Goal: Information Seeking & Learning: Learn about a topic

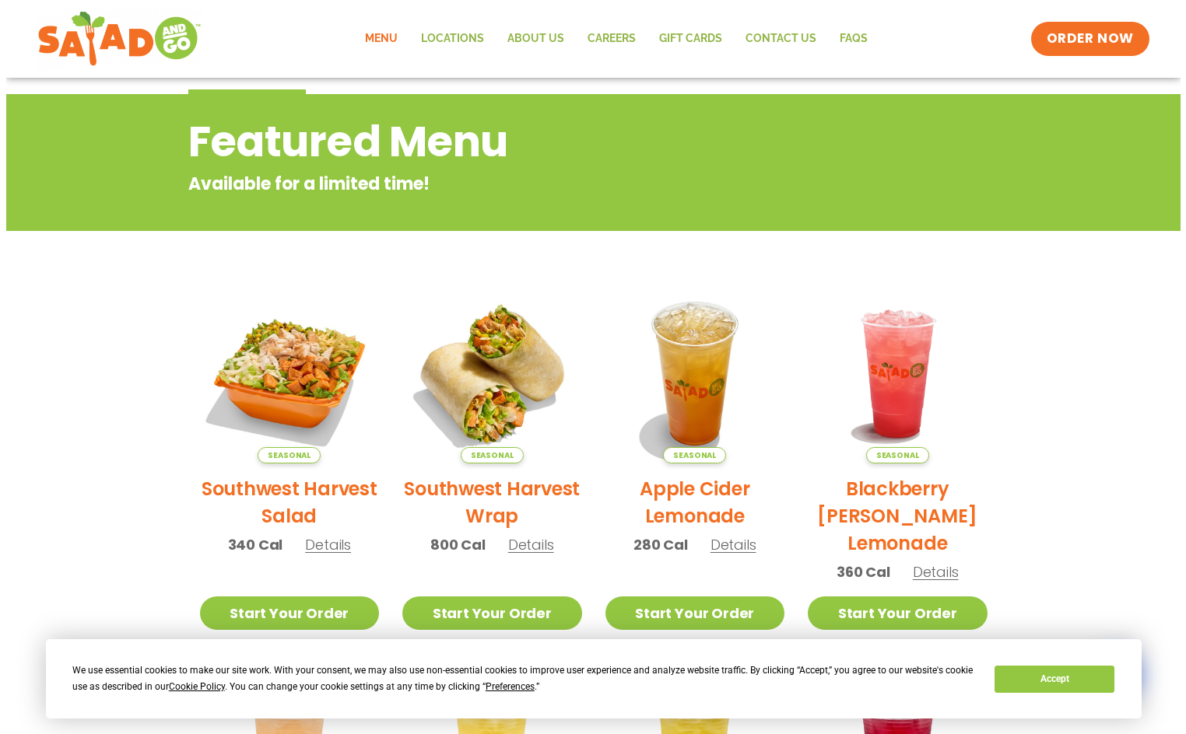
scroll to position [233, 0]
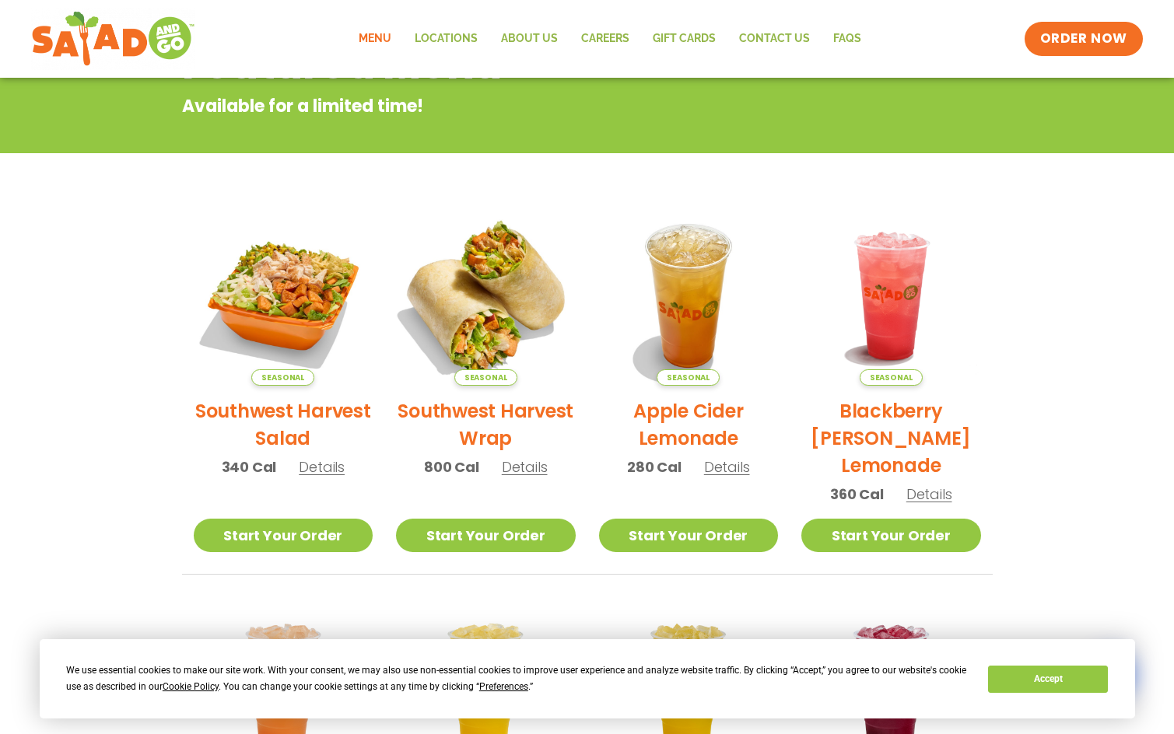
click at [477, 314] on img at bounding box center [485, 296] width 211 height 211
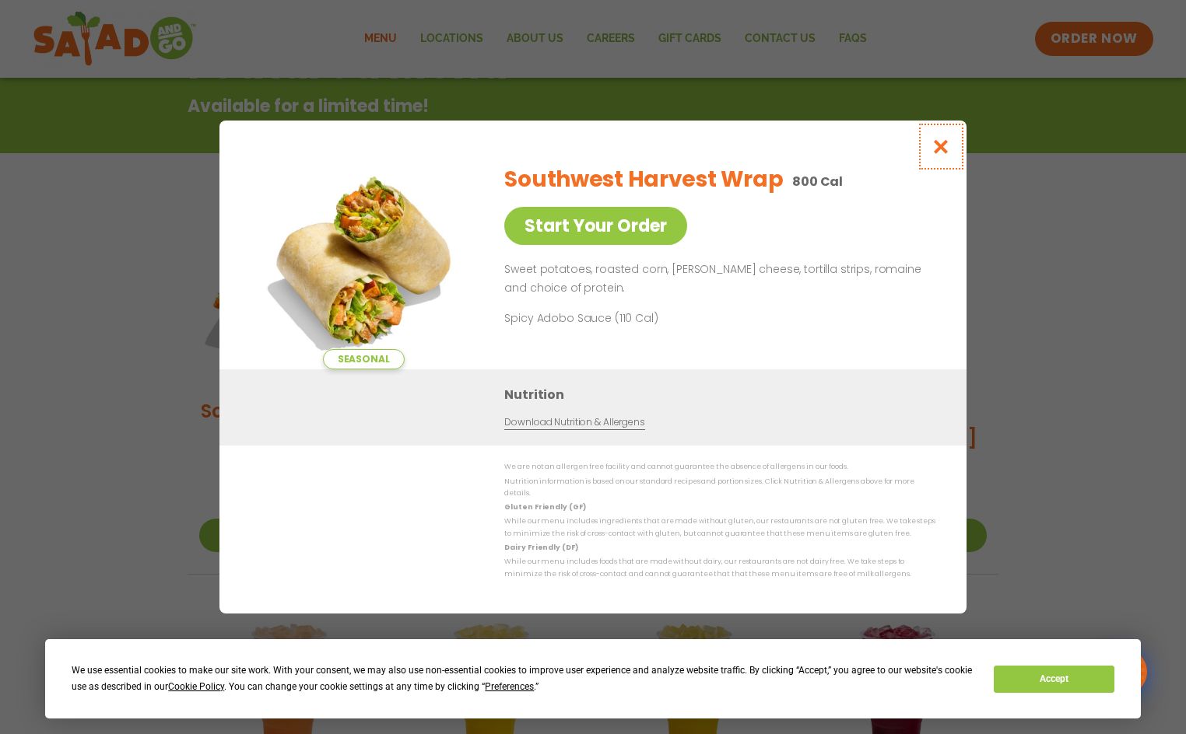
click at [950, 155] on icon "Close modal" at bounding box center [940, 146] width 19 height 16
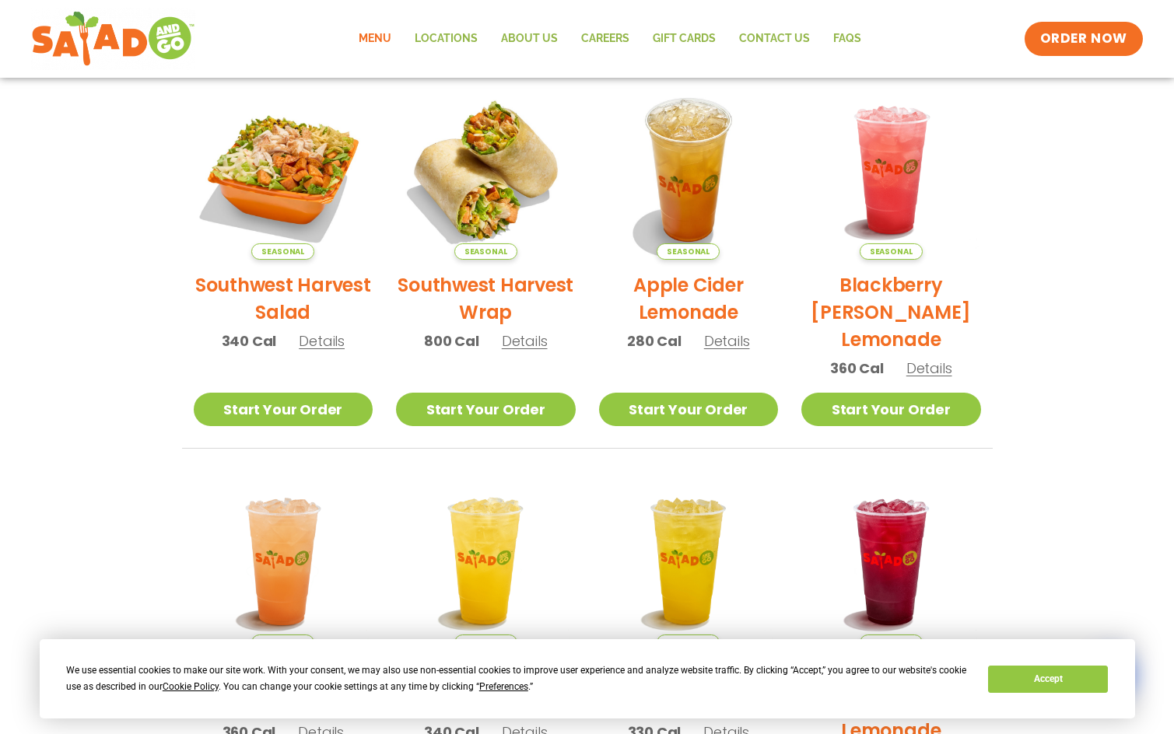
scroll to position [172, 0]
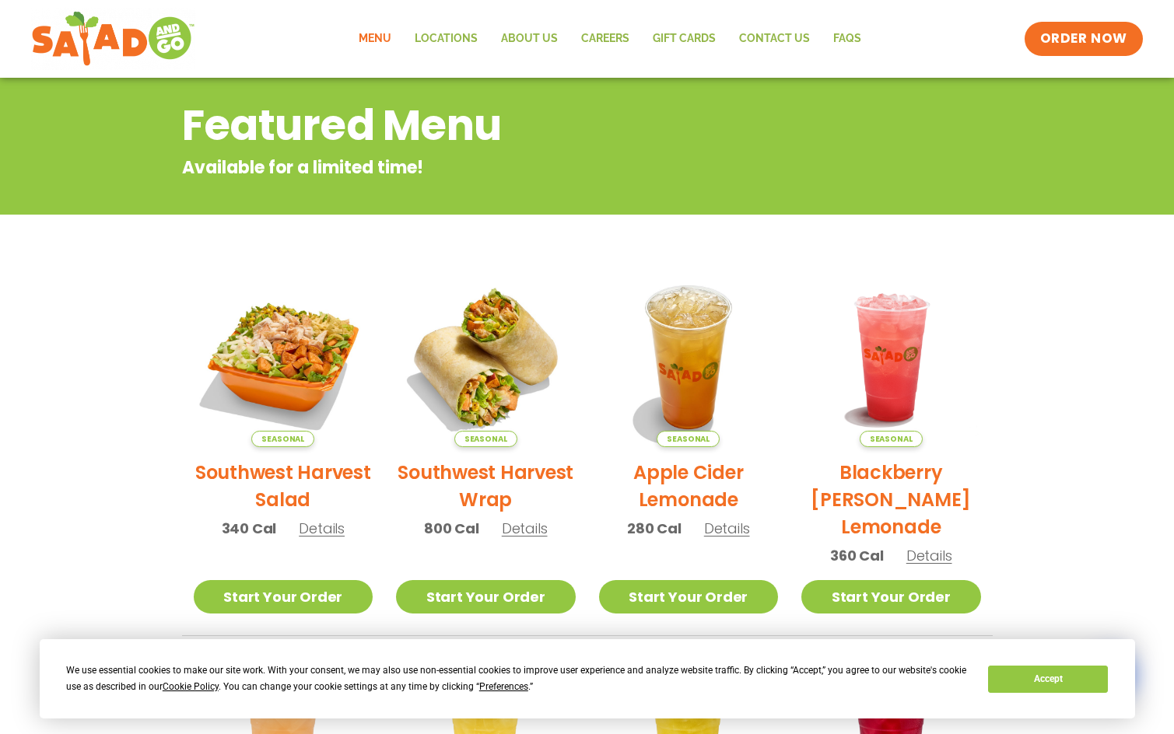
click at [386, 32] on link "Menu" at bounding box center [375, 39] width 56 height 36
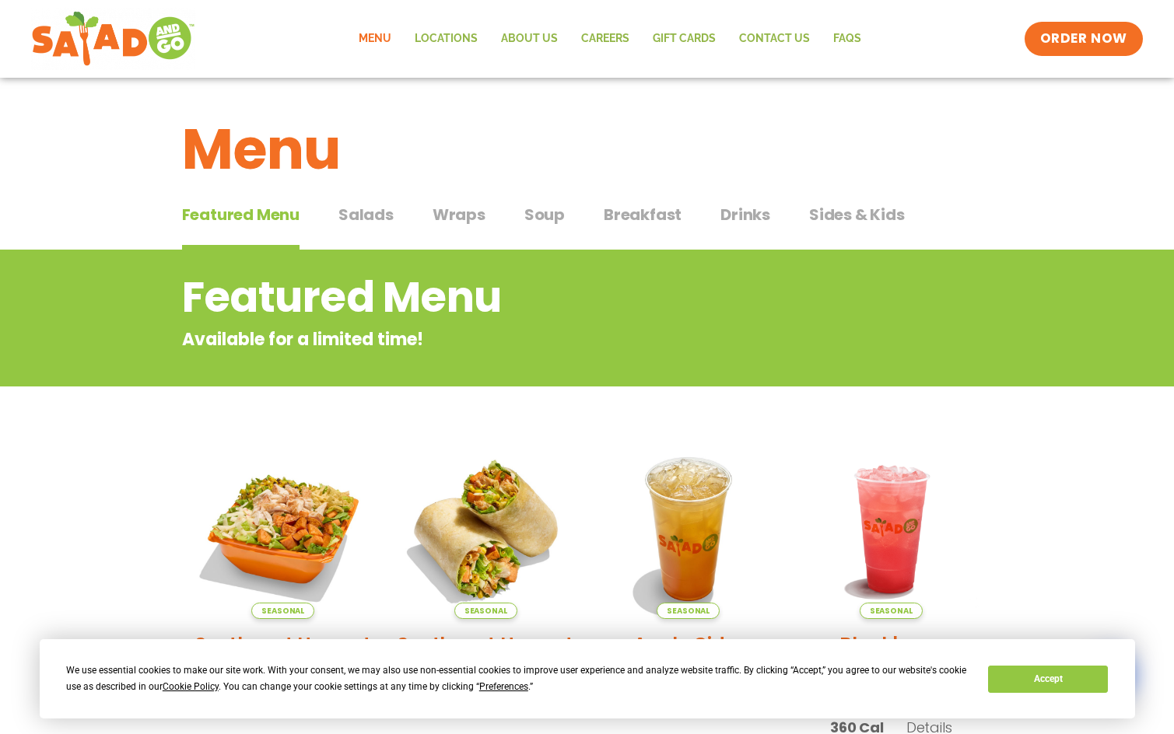
click at [443, 210] on span "Wraps" at bounding box center [459, 214] width 53 height 23
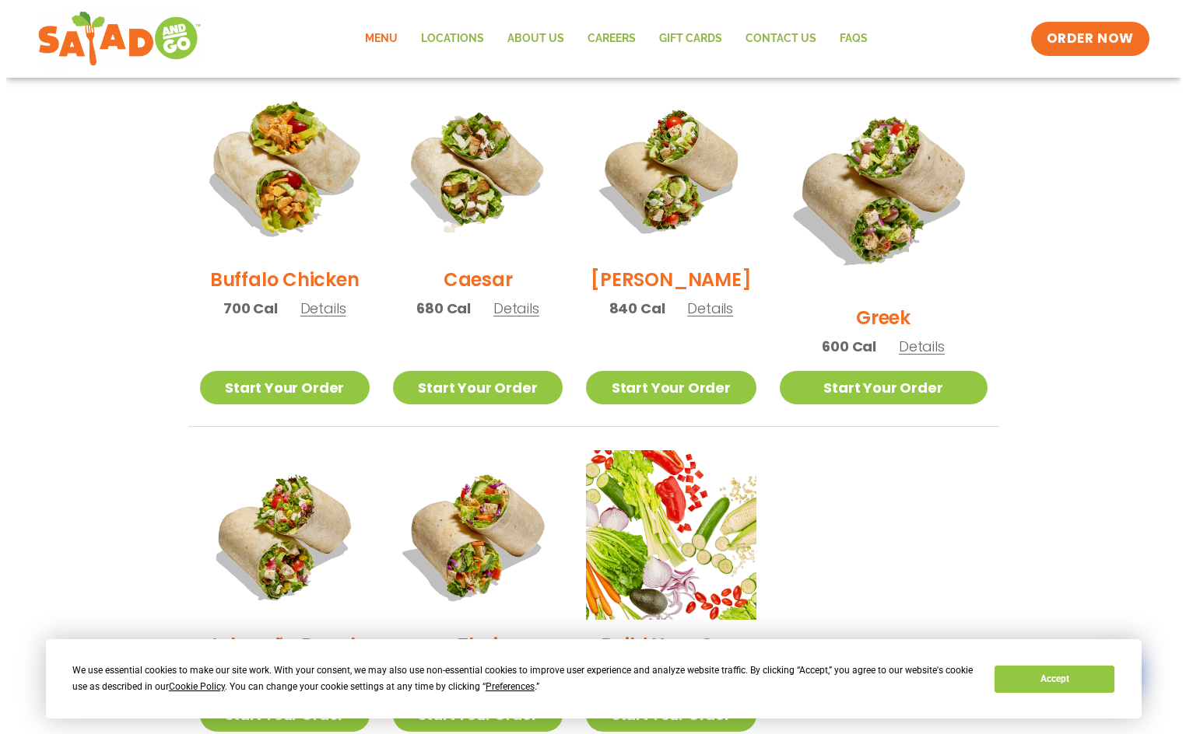
scroll to position [778, 0]
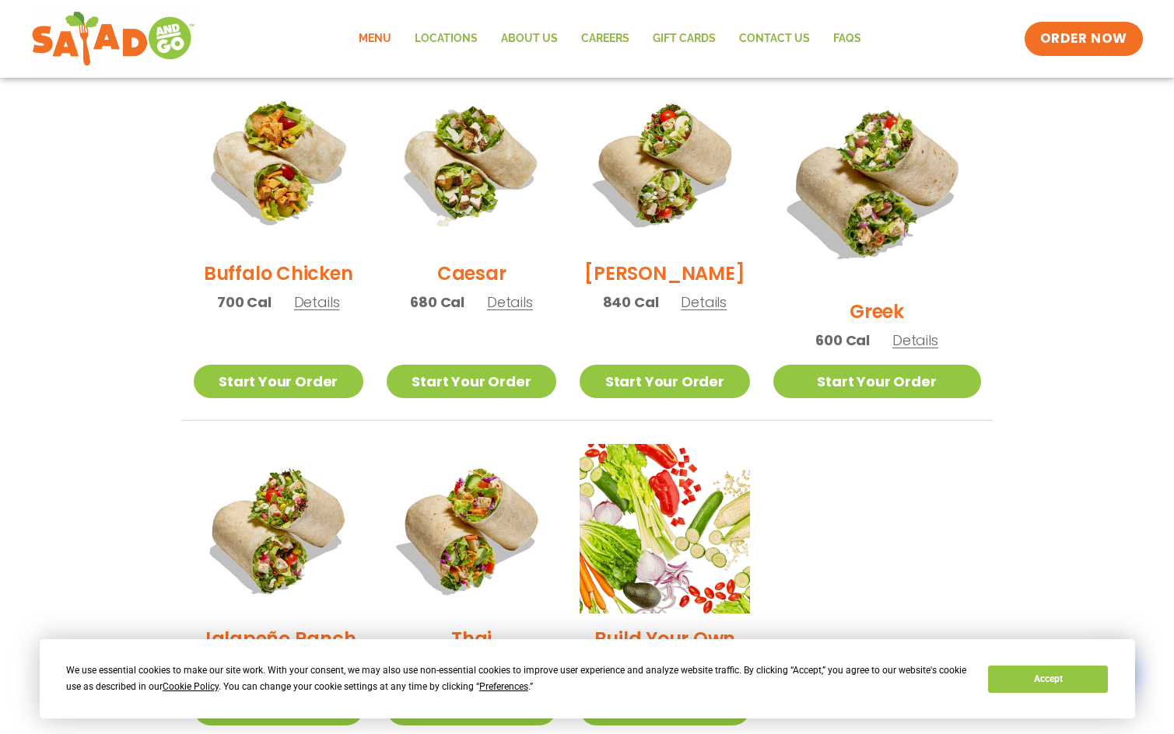
click at [242, 169] on img at bounding box center [279, 164] width 170 height 170
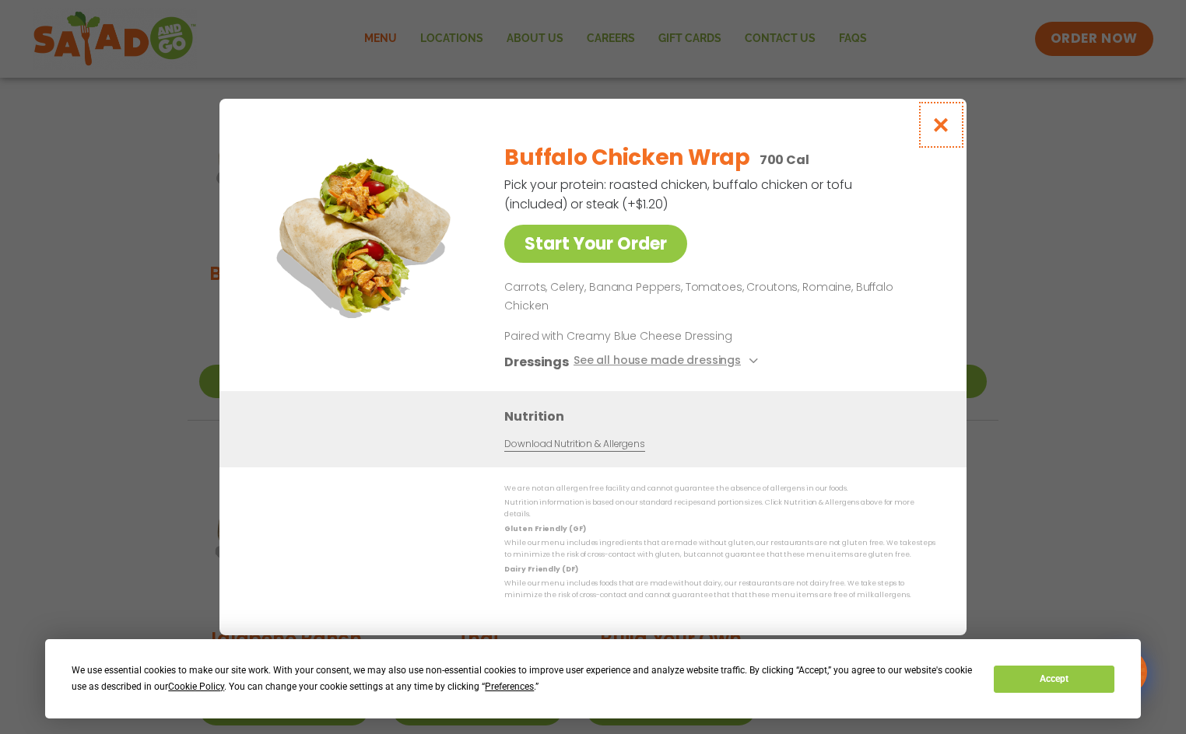
click at [941, 133] on icon "Close modal" at bounding box center [940, 125] width 19 height 16
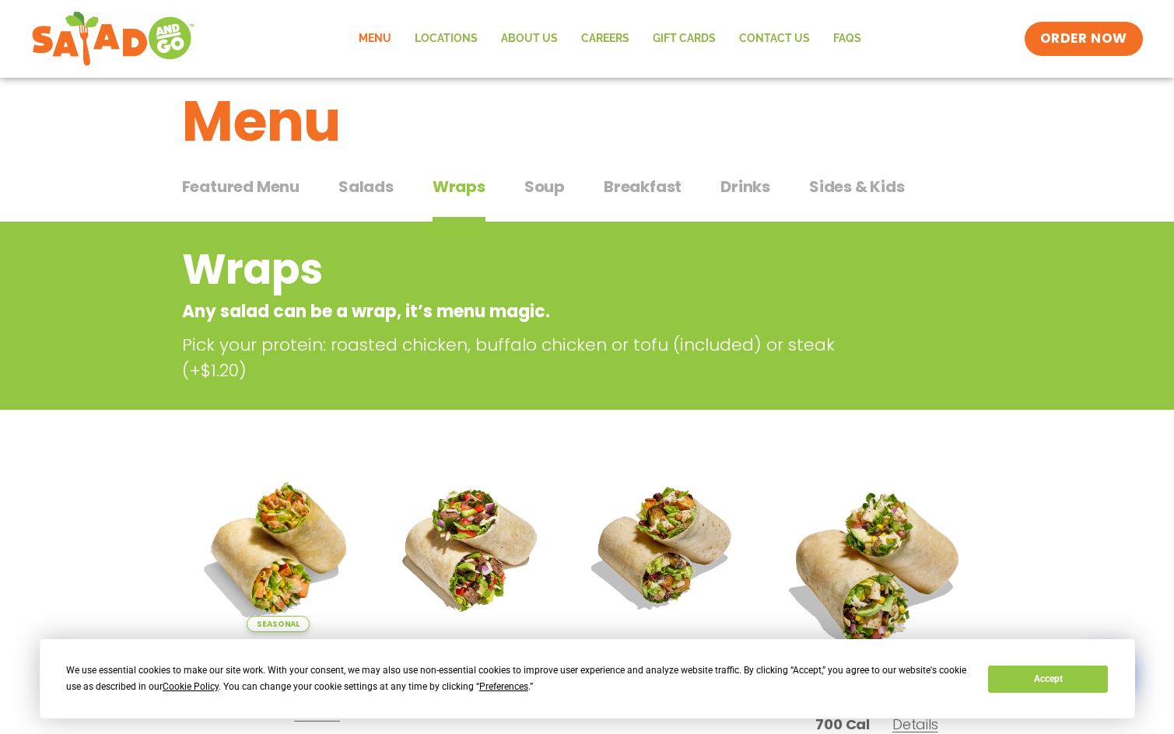
scroll to position [0, 0]
